Goal: Transaction & Acquisition: Obtain resource

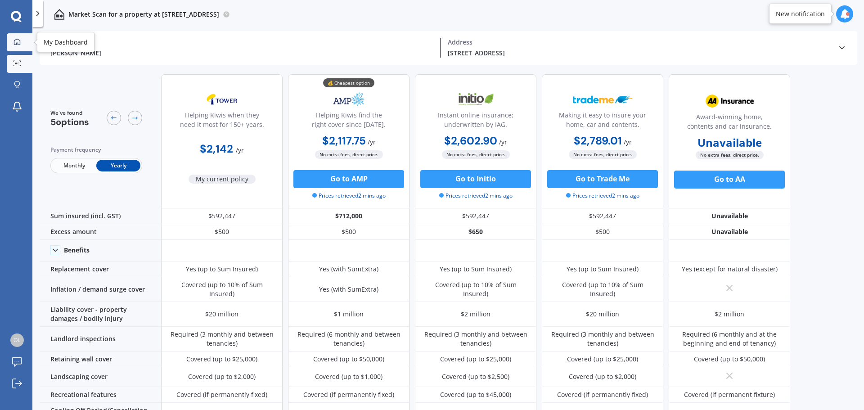
click at [20, 50] on link "My Dashboard" at bounding box center [20, 42] width 26 height 18
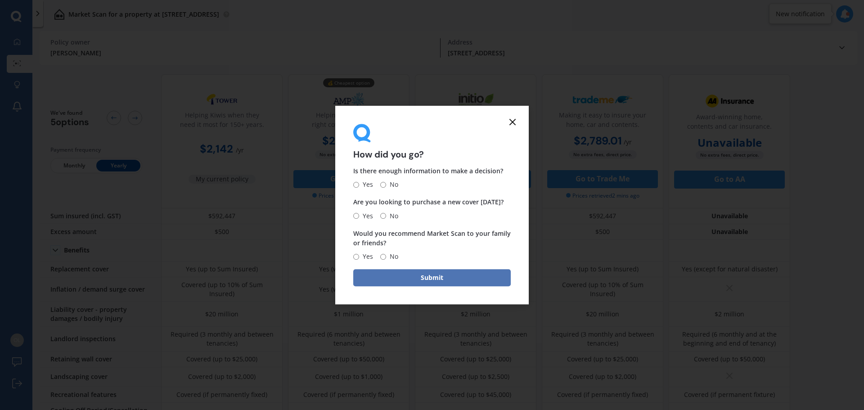
click at [429, 279] on button "Submit" at bounding box center [432, 277] width 158 height 17
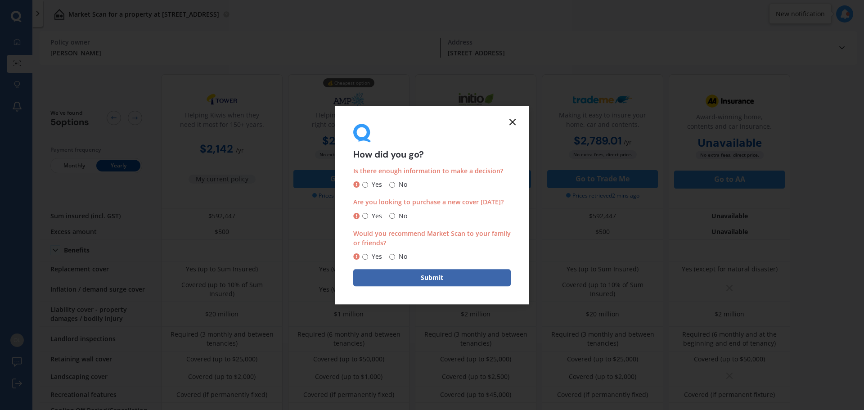
click at [510, 120] on line at bounding box center [512, 121] width 5 height 5
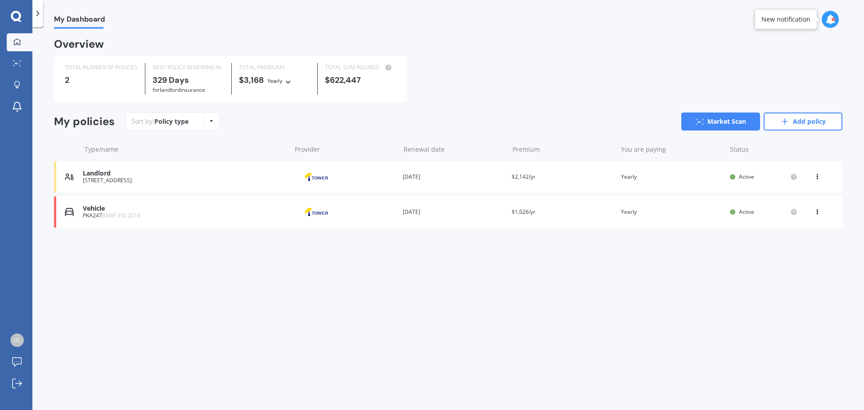
click at [195, 214] on div "PKA247 BMW 330 2016" at bounding box center [185, 215] width 204 height 6
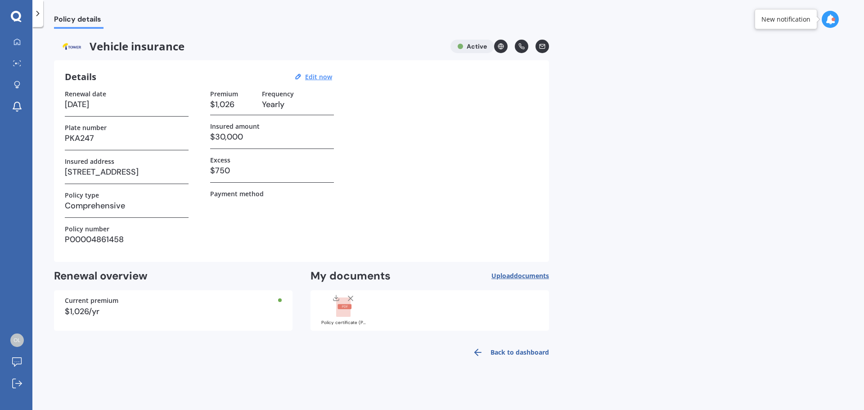
click at [333, 316] on div at bounding box center [344, 305] width 36 height 23
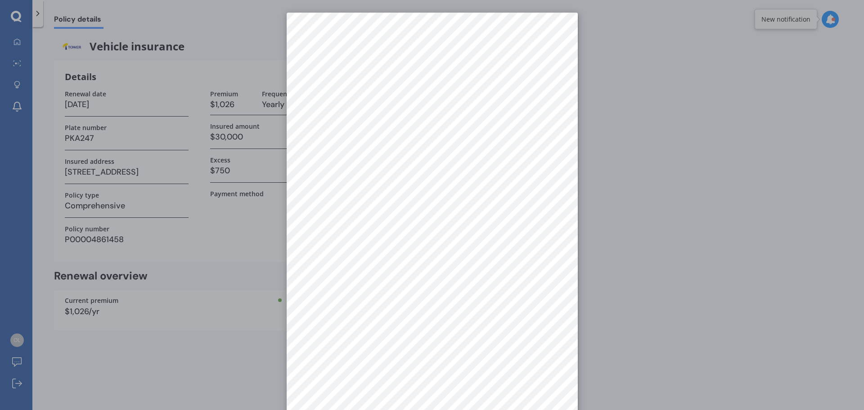
scroll to position [13, 0]
click at [228, 392] on div at bounding box center [432, 205] width 864 height 410
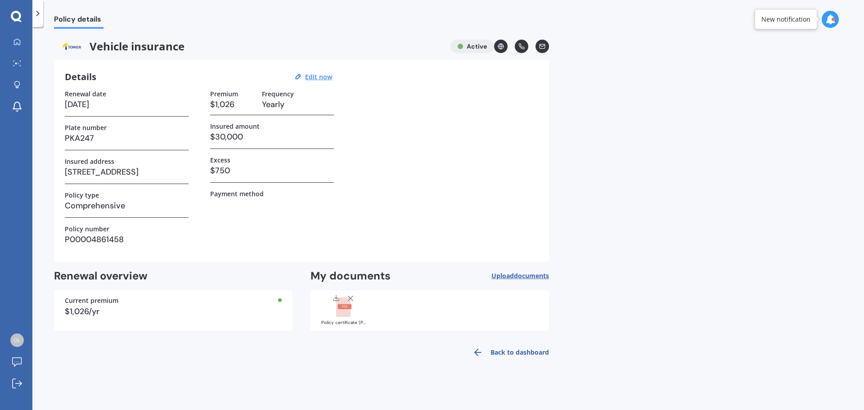
click at [352, 315] on div at bounding box center [344, 305] width 36 height 23
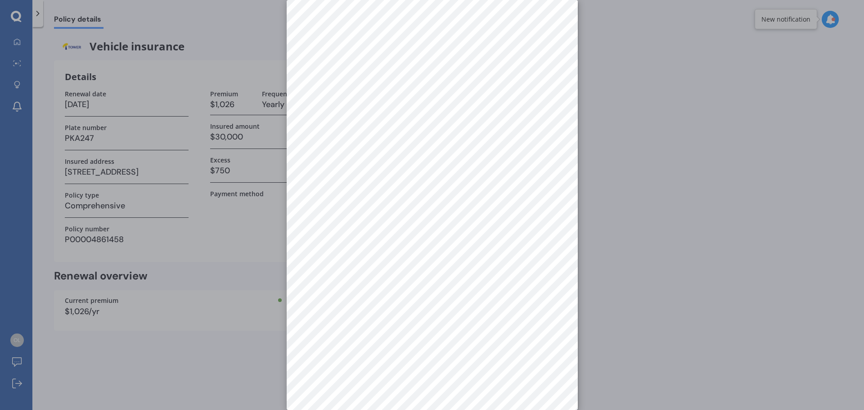
scroll to position [0, 0]
click at [259, 329] on div at bounding box center [432, 205] width 864 height 410
